Goal: Information Seeking & Learning: Learn about a topic

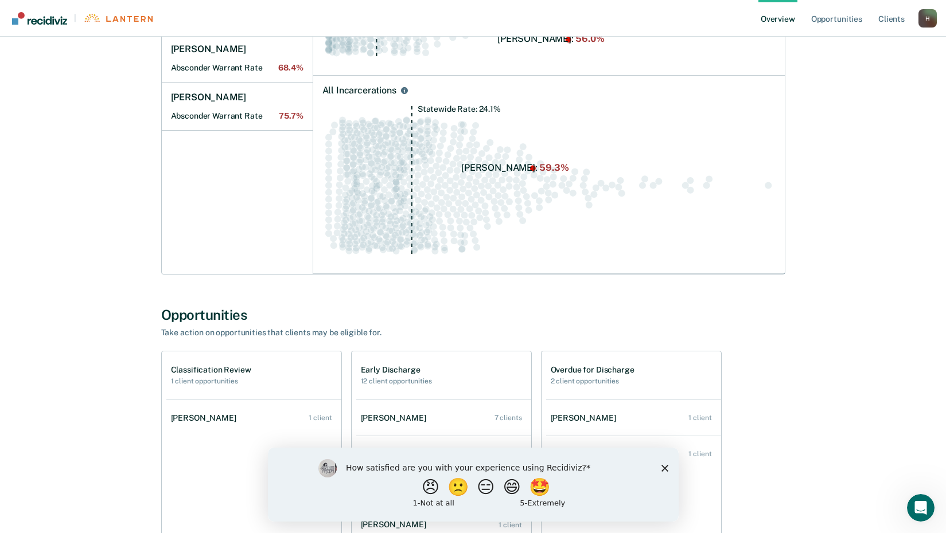
scroll to position [344, 0]
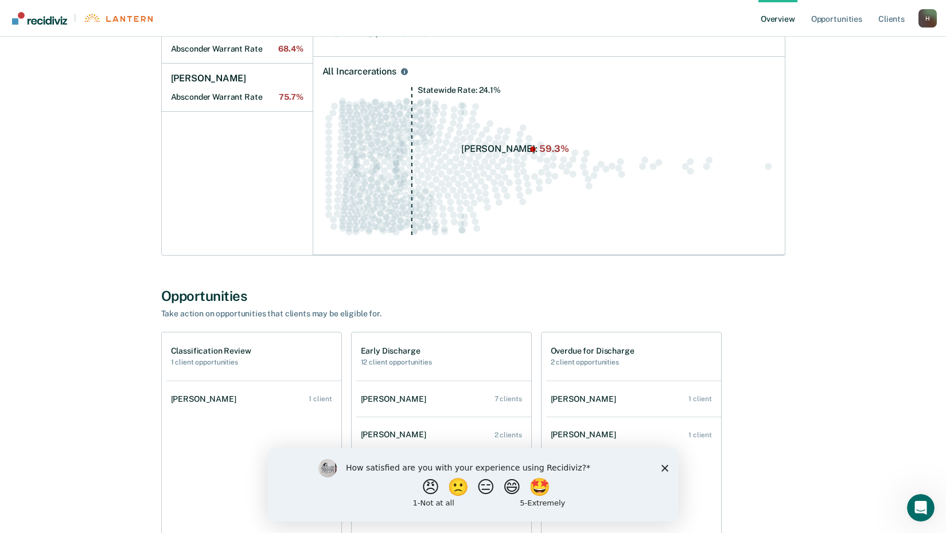
click at [666, 469] on icon "Close survey" at bounding box center [664, 468] width 7 height 7
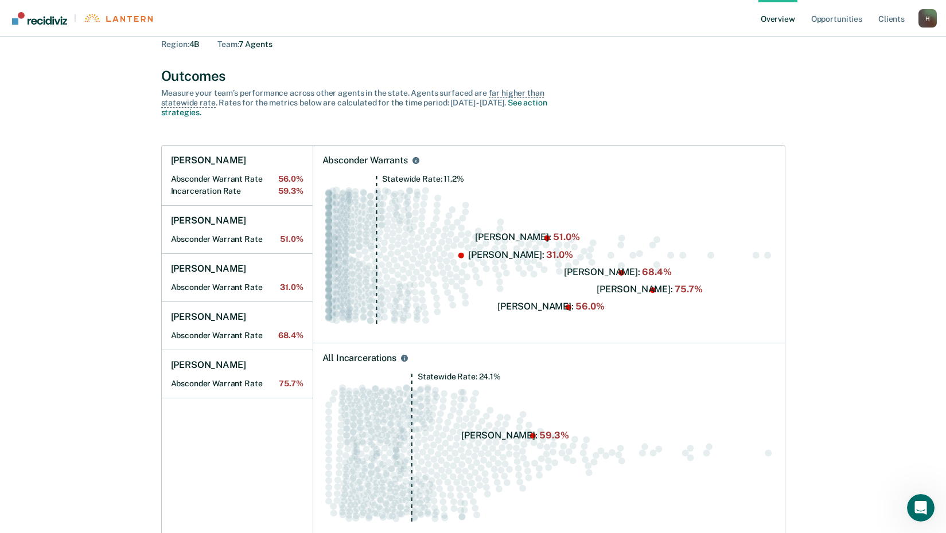
scroll to position [0, 0]
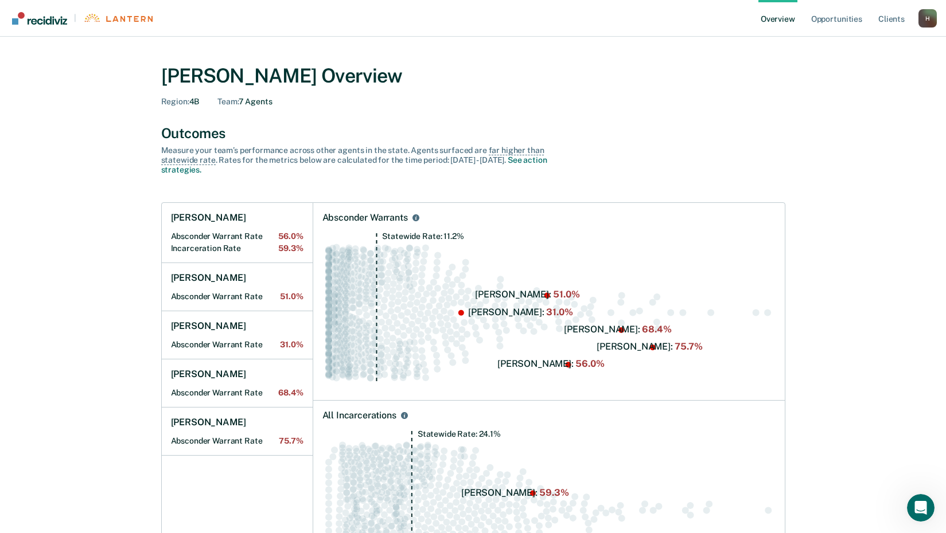
click at [925, 17] on div "H" at bounding box center [927, 18] width 18 height 18
click at [848, 73] on link "Log Out" at bounding box center [881, 74] width 92 height 10
